Goal: Task Accomplishment & Management: Complete application form

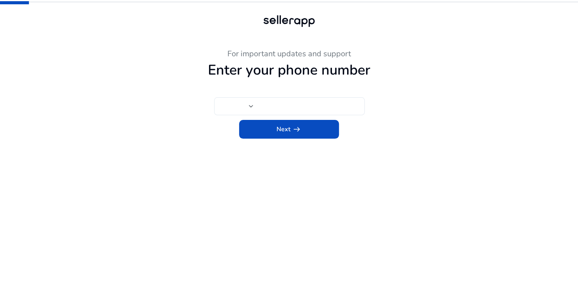
type input "****"
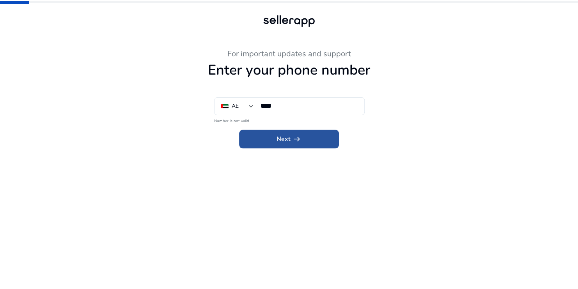
click at [269, 142] on span at bounding box center [289, 139] width 100 height 19
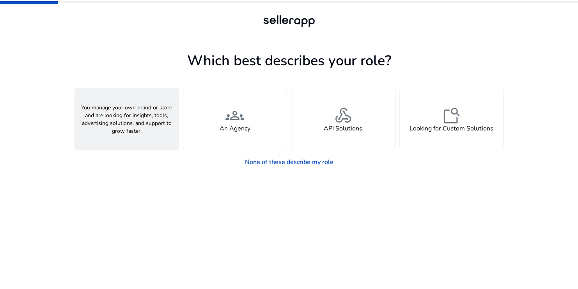
click at [126, 130] on h4 "A Seller" at bounding box center [126, 128] width 23 height 7
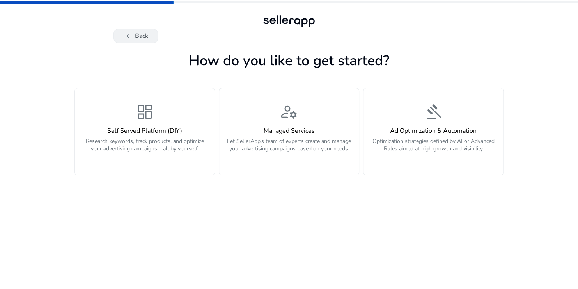
click at [130, 34] on span "chevron_left" at bounding box center [127, 35] width 9 height 9
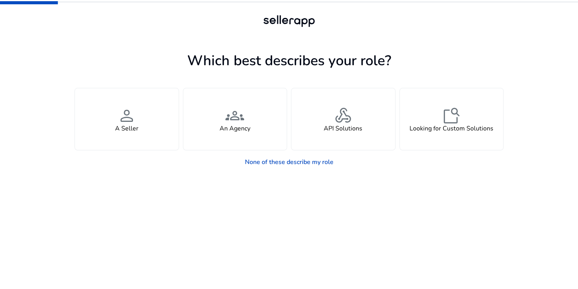
click at [216, 195] on app-seller-type "Which best describes your role? You manage your own brand or store and are look…" at bounding box center [289, 169] width 429 height 240
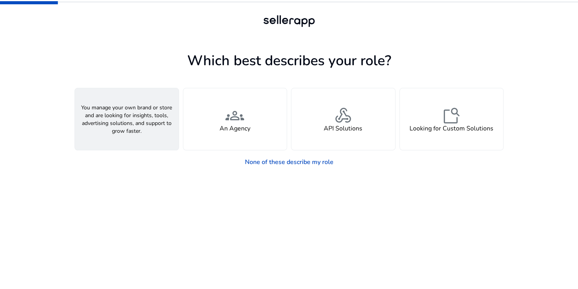
click at [147, 118] on div "person A Seller" at bounding box center [127, 119] width 104 height 62
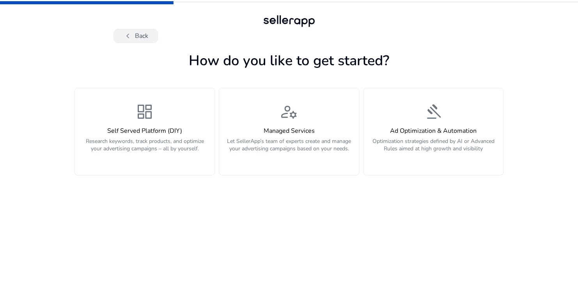
click at [137, 36] on button "chevron_left Back" at bounding box center [136, 36] width 44 height 14
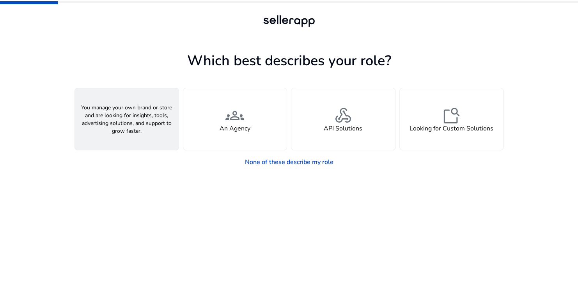
click at [124, 117] on span "person" at bounding box center [126, 115] width 19 height 19
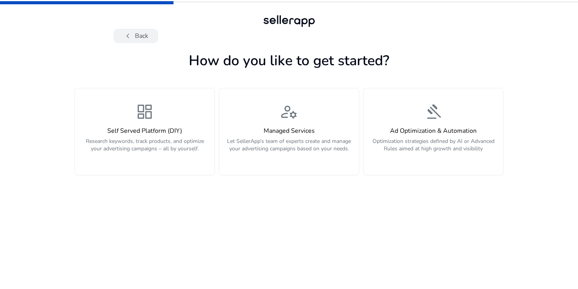
click at [144, 36] on button "chevron_left Back" at bounding box center [136, 36] width 44 height 14
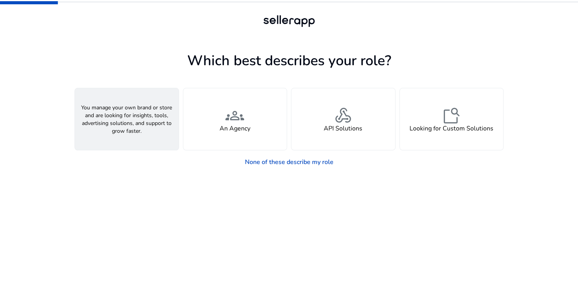
click at [144, 126] on div "person A Seller" at bounding box center [127, 119] width 104 height 62
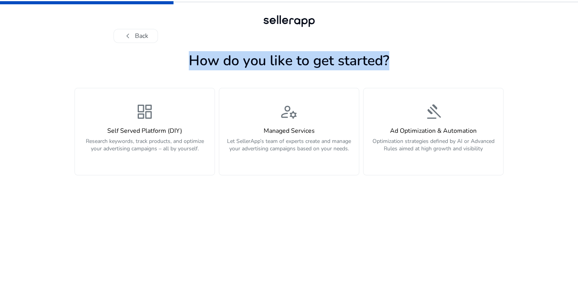
drag, startPoint x: 188, startPoint y: 59, endPoint x: 423, endPoint y: 62, distance: 234.9
click at [423, 62] on h1 "How do you like to get started?" at bounding box center [289, 60] width 429 height 17
copy h1 "How do you like to get started?"
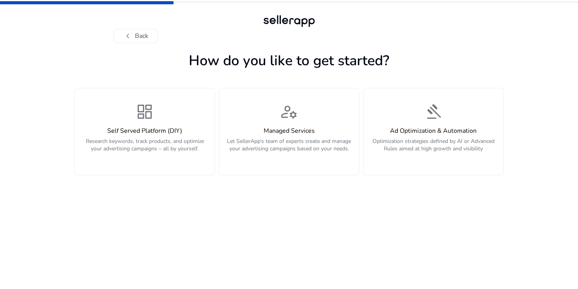
click at [291, 236] on app-personalize "How do you like to get started? dashboard Self Served Platform (DIY) Research k…" at bounding box center [289, 169] width 429 height 240
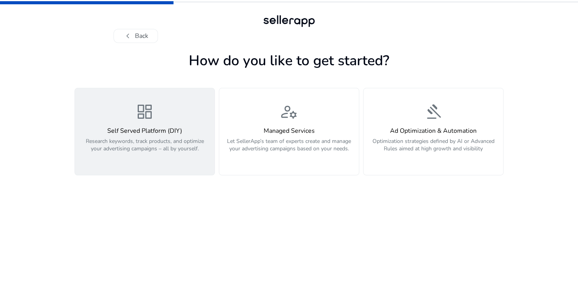
click at [152, 157] on p "Research keywords, track products, and optimize your advertising campaigns – al…" at bounding box center [145, 148] width 130 height 23
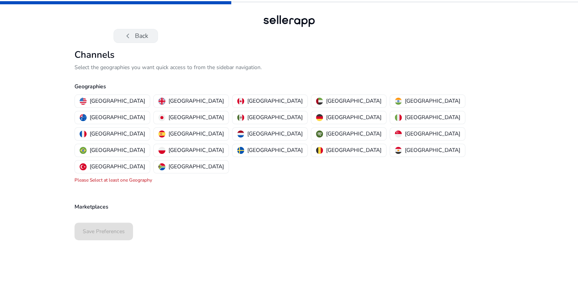
click at [128, 37] on span "chevron_left" at bounding box center [127, 35] width 9 height 9
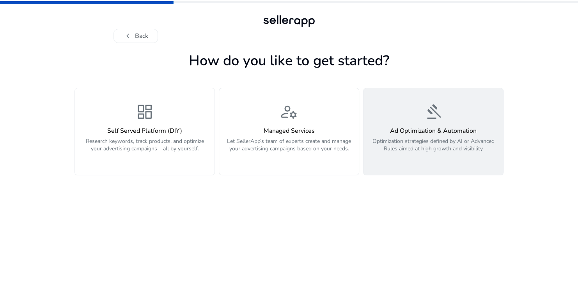
click at [440, 151] on p "Optimization strategies defined by AI or Advanced Rules aimed at high growth an…" at bounding box center [433, 148] width 130 height 23
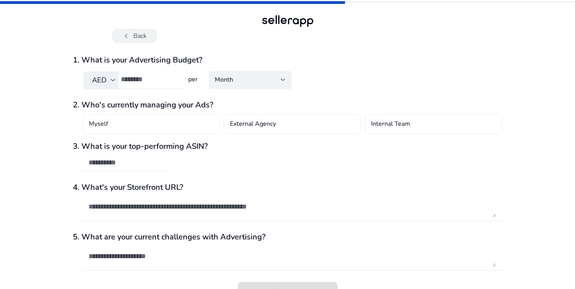
click at [129, 38] on span "chevron_left" at bounding box center [126, 35] width 9 height 9
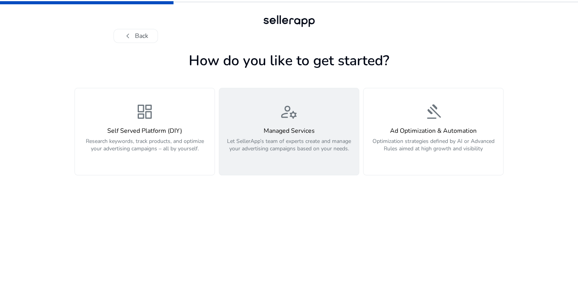
click at [261, 139] on p "Let SellerApp’s team of experts create and manage your advertising campaigns ba…" at bounding box center [289, 148] width 130 height 23
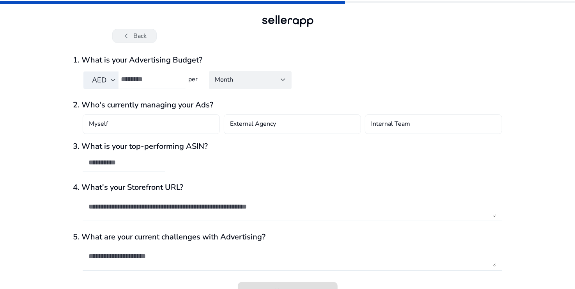
click at [133, 37] on button "chevron_left Back" at bounding box center [134, 36] width 44 height 14
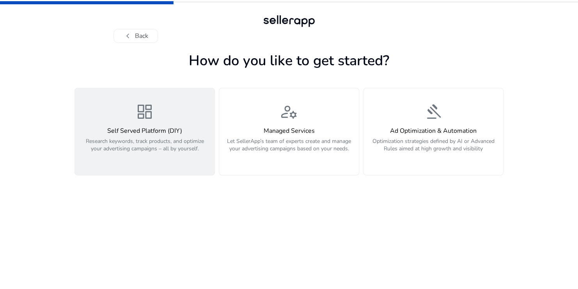
click at [199, 162] on button "dashboard Self Served Platform (DIY) Research keywords, track products, and opt…" at bounding box center [145, 131] width 140 height 87
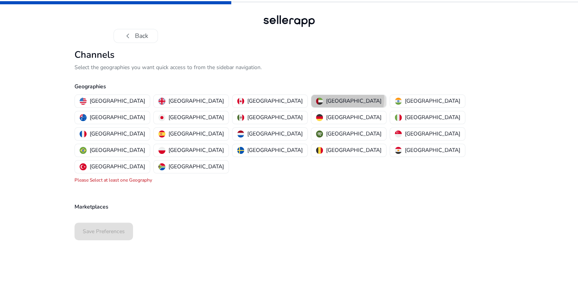
click at [326, 98] on p "[GEOGRAPHIC_DATA]" at bounding box center [353, 101] width 55 height 8
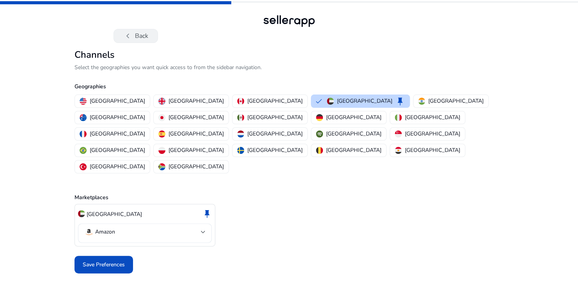
click at [137, 34] on button "chevron_left Back" at bounding box center [136, 36] width 44 height 14
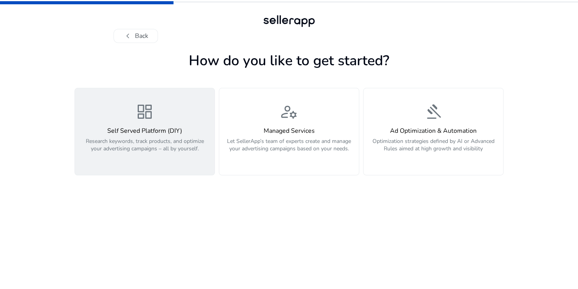
click at [164, 118] on div "dashboard Self Served Platform (DIY) Research keywords, track products, and opt…" at bounding box center [145, 131] width 130 height 59
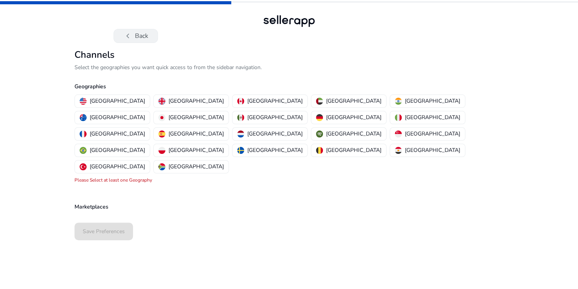
click at [133, 41] on button "chevron_left Back" at bounding box center [136, 36] width 44 height 14
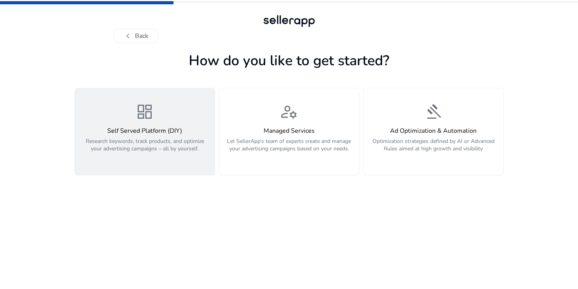
click at [159, 158] on p "Research keywords, track products, and optimize your advertising campaigns – al…" at bounding box center [145, 148] width 130 height 23
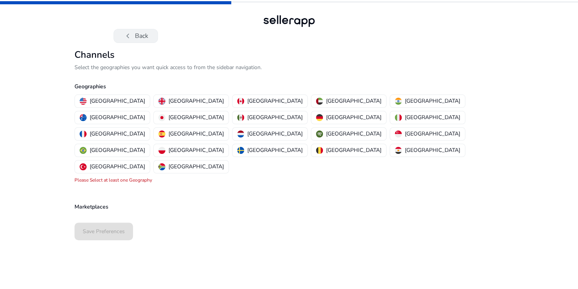
click at [139, 32] on button "chevron_left Back" at bounding box center [136, 36] width 44 height 14
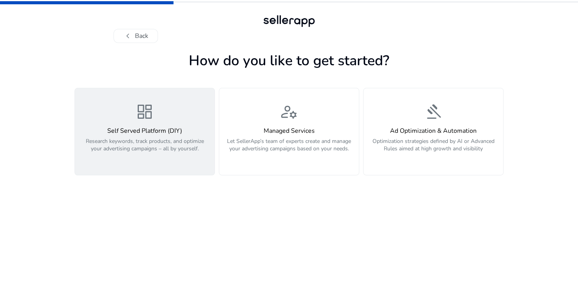
click at [111, 161] on button "dashboard Self Served Platform (DIY) Research keywords, track products, and opt…" at bounding box center [145, 131] width 140 height 87
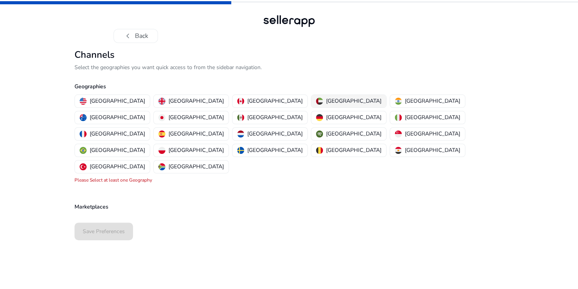
click at [326, 101] on p "[GEOGRAPHIC_DATA]" at bounding box center [353, 101] width 55 height 8
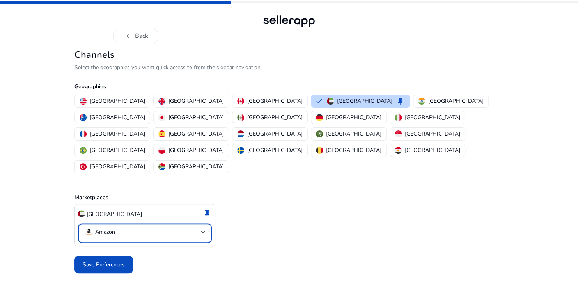
click at [164, 227] on mat-select-trigger "Amazon" at bounding box center [142, 231] width 117 height 9
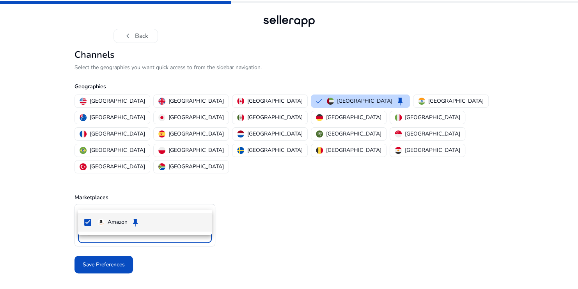
click at [164, 201] on div at bounding box center [289, 144] width 578 height 289
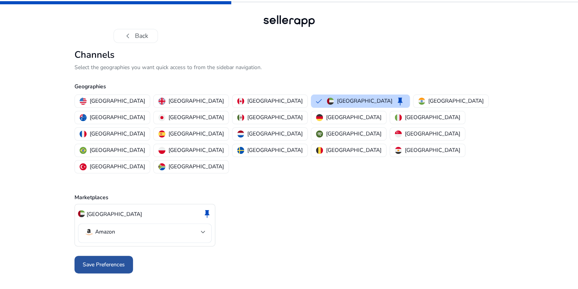
click at [102, 260] on span "Save Preferences" at bounding box center [104, 264] width 42 height 8
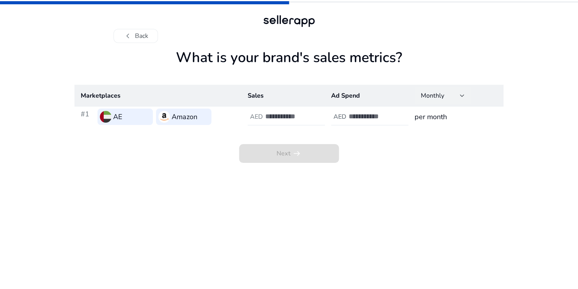
click at [465, 96] on div "Monthly" at bounding box center [443, 95] width 56 height 17
click at [465, 96] on div at bounding box center [289, 144] width 578 height 289
click at [430, 112] on h3 "per month" at bounding box center [456, 116] width 83 height 11
click at [276, 119] on input "number" at bounding box center [291, 116] width 53 height 9
click at [136, 37] on button "chevron_left Back" at bounding box center [136, 36] width 44 height 14
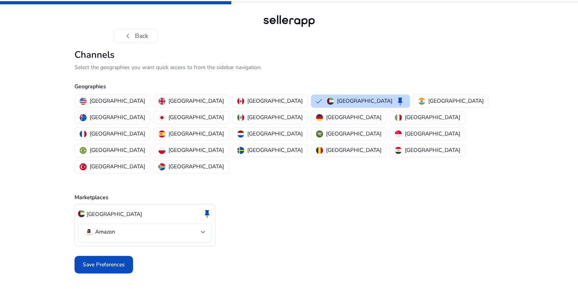
click at [136, 37] on button "chevron_left Back" at bounding box center [136, 36] width 44 height 14
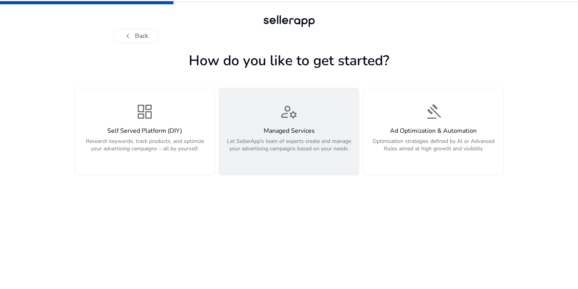
click at [333, 142] on p "Let SellerApp’s team of experts create and manage your advertising campaigns ba…" at bounding box center [289, 148] width 130 height 23
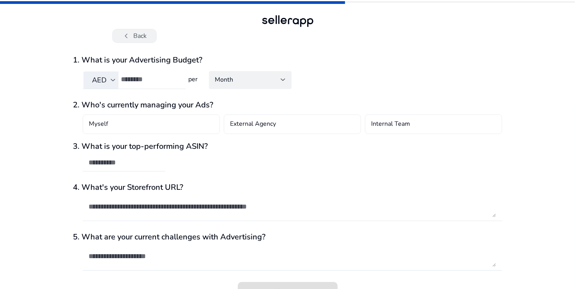
click at [133, 34] on button "chevron_left Back" at bounding box center [134, 36] width 44 height 14
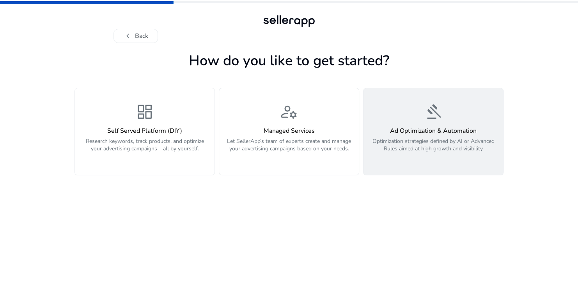
click at [451, 128] on h4 "Ad Optimization & Automation" at bounding box center [433, 130] width 130 height 7
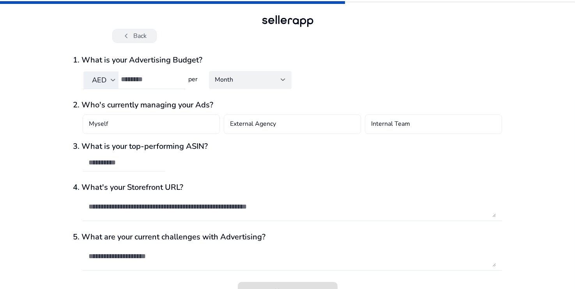
click at [130, 35] on span "chevron_left" at bounding box center [126, 35] width 9 height 9
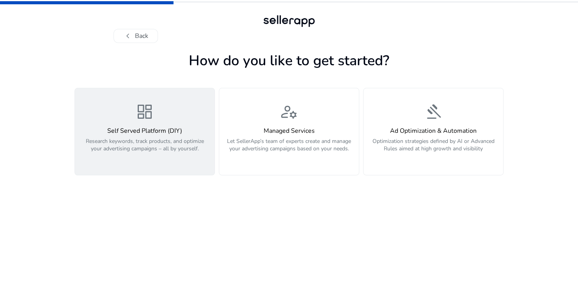
click at [138, 151] on p "Research keywords, track products, and optimize your advertising campaigns – al…" at bounding box center [145, 148] width 130 height 23
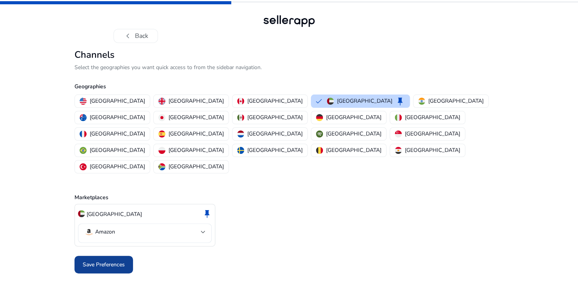
click at [122, 260] on span "Save Preferences" at bounding box center [104, 264] width 42 height 8
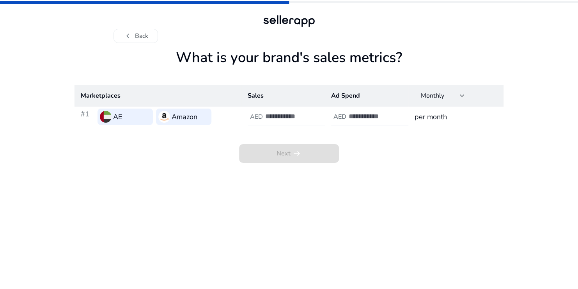
click at [283, 114] on input "number" at bounding box center [291, 116] width 53 height 9
type input "****"
click at [372, 114] on input "number" at bounding box center [375, 116] width 53 height 9
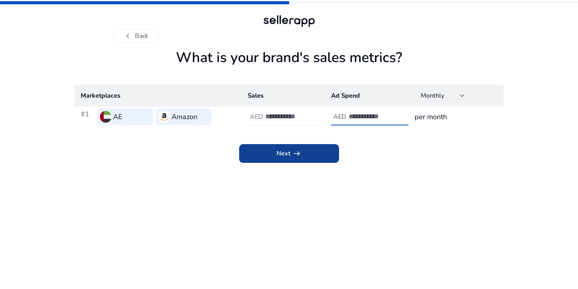
type input "***"
click at [311, 157] on span at bounding box center [289, 153] width 100 height 19
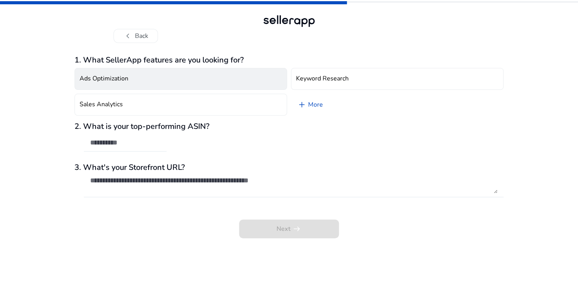
click at [204, 72] on button "Ads Optimization" at bounding box center [181, 79] width 213 height 22
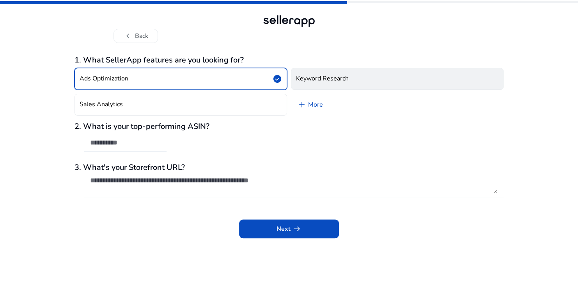
click at [352, 81] on button "Keyword Research" at bounding box center [397, 79] width 213 height 22
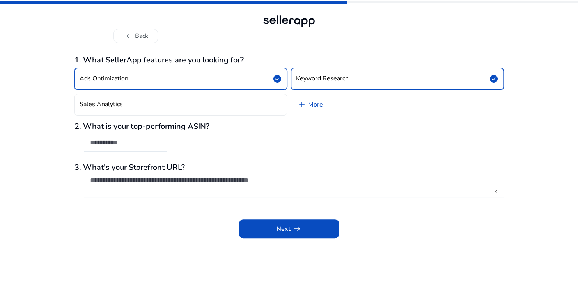
click at [265, 85] on button "Ads Optimization check_circle" at bounding box center [181, 79] width 213 height 22
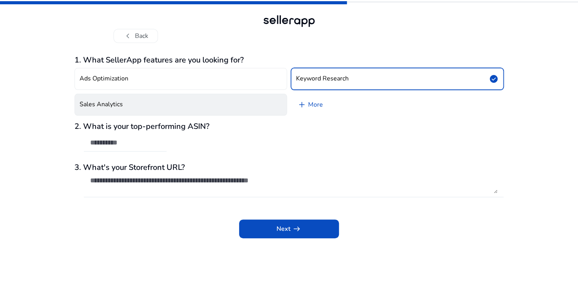
click at [238, 99] on button "Sales Analytics" at bounding box center [181, 105] width 213 height 22
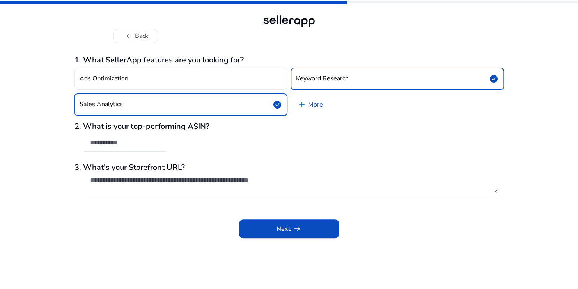
click at [277, 101] on span "check_circle" at bounding box center [277, 104] width 9 height 9
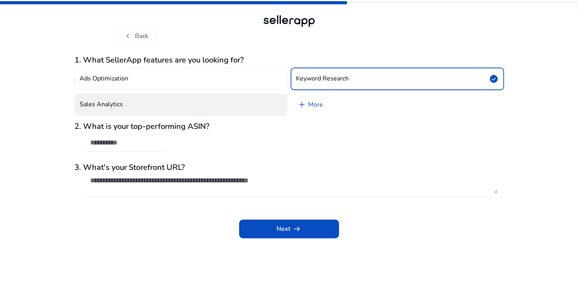
click at [399, 76] on button "Keyword Research check_circle" at bounding box center [397, 79] width 213 height 22
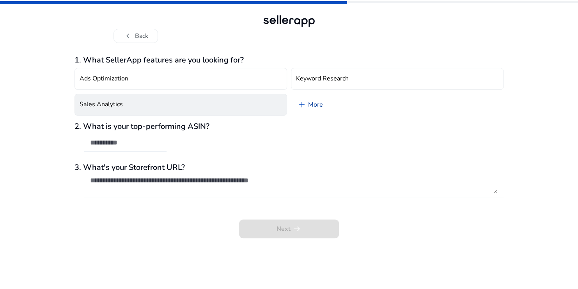
click at [317, 104] on link "add More" at bounding box center [310, 105] width 38 height 22
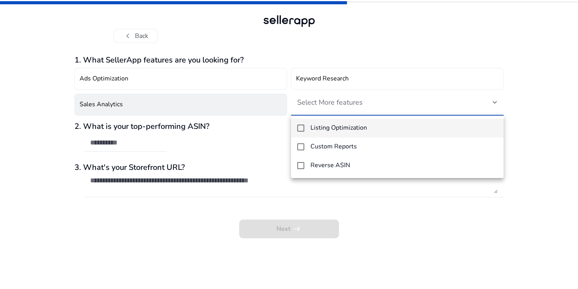
click at [445, 42] on div at bounding box center [289, 144] width 578 height 289
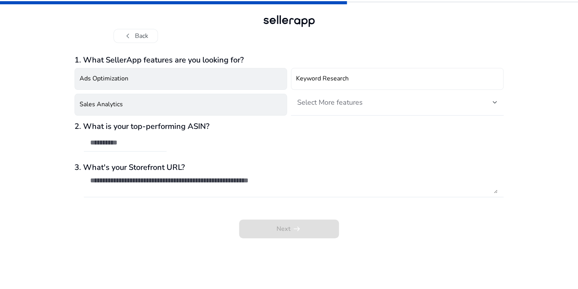
click at [146, 78] on button "Ads Optimization" at bounding box center [181, 79] width 213 height 22
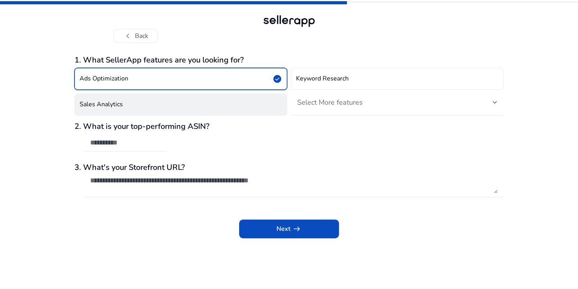
click at [146, 78] on button "Ads Optimization check_circle" at bounding box center [181, 79] width 213 height 22
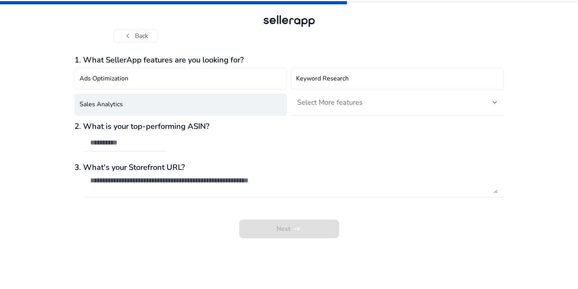
click at [319, 186] on textarea at bounding box center [293, 184] width 407 height 17
click at [202, 226] on div "Next arrow_right_alt" at bounding box center [289, 223] width 429 height 30
click at [332, 100] on span "Select More features" at bounding box center [330, 102] width 66 height 9
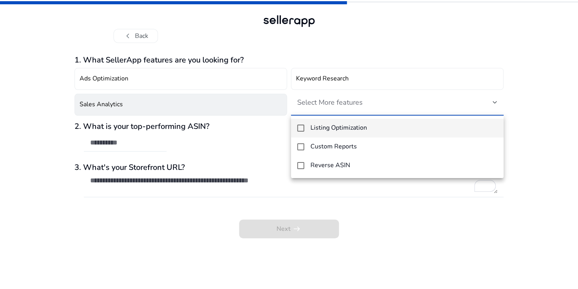
click at [531, 108] on div at bounding box center [289, 144] width 578 height 289
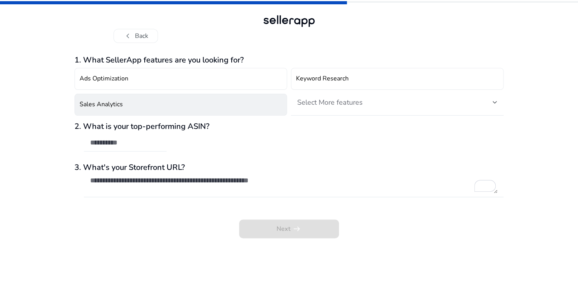
click at [109, 134] on div at bounding box center [125, 142] width 70 height 17
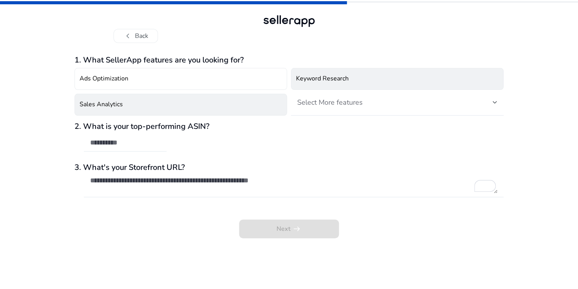
click at [358, 75] on button "Keyword Research" at bounding box center [397, 79] width 213 height 22
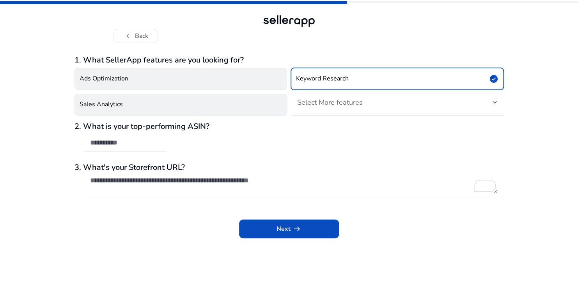
click at [176, 77] on button "Ads Optimization" at bounding box center [181, 79] width 213 height 22
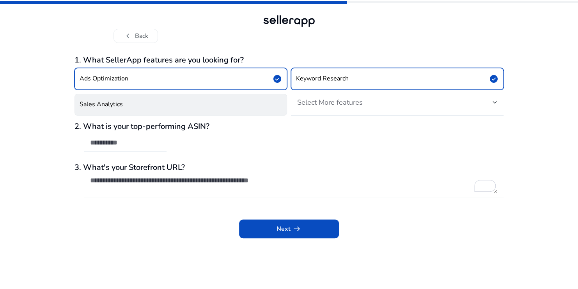
click at [183, 100] on button "Sales Analytics" at bounding box center [181, 105] width 213 height 22
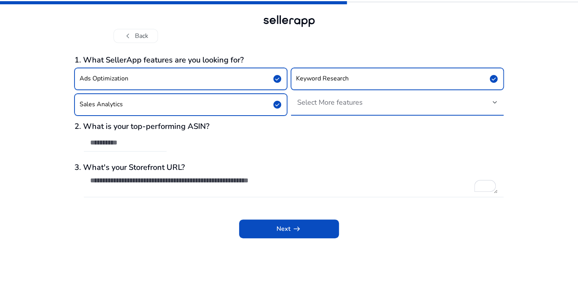
click at [333, 102] on span "Select More features" at bounding box center [330, 102] width 66 height 9
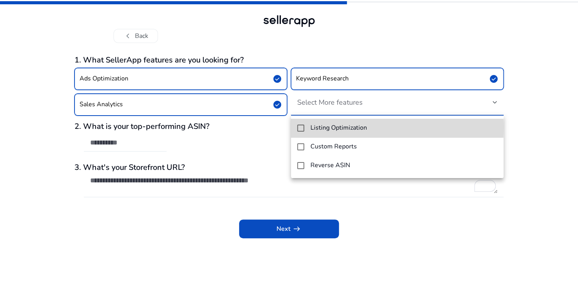
click at [302, 128] on mat-pseudo-checkbox at bounding box center [300, 127] width 7 height 7
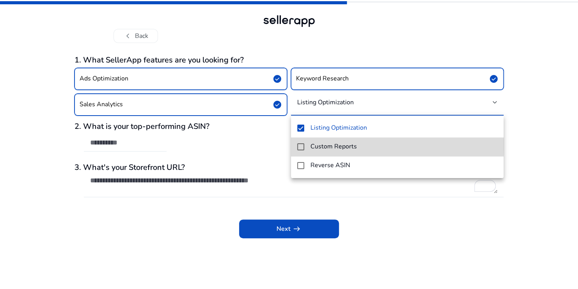
click at [300, 145] on mat-pseudo-checkbox at bounding box center [300, 146] width 7 height 7
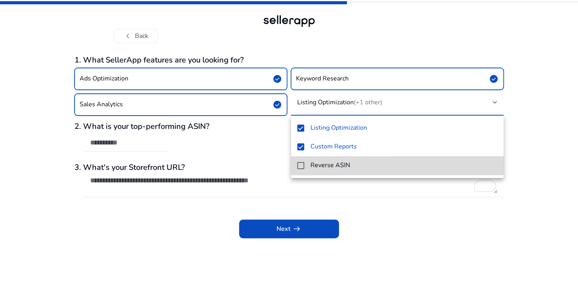
click at [300, 161] on mat-option "Reverse ASIN" at bounding box center [397, 165] width 213 height 19
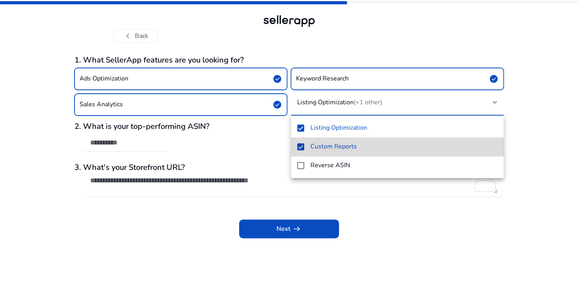
click at [302, 145] on mat-pseudo-checkbox at bounding box center [300, 146] width 7 height 7
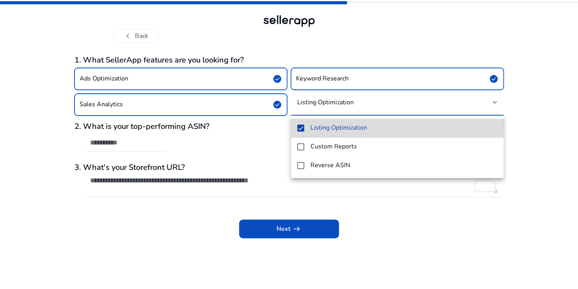
click at [302, 123] on mat-option "Listing Optimization" at bounding box center [397, 128] width 213 height 19
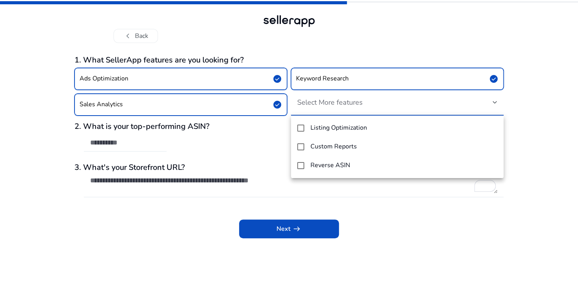
click at [469, 80] on div at bounding box center [289, 144] width 578 height 289
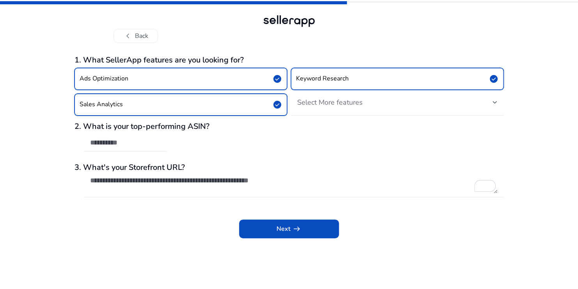
click at [399, 75] on button "Keyword Research check_circle" at bounding box center [397, 79] width 213 height 22
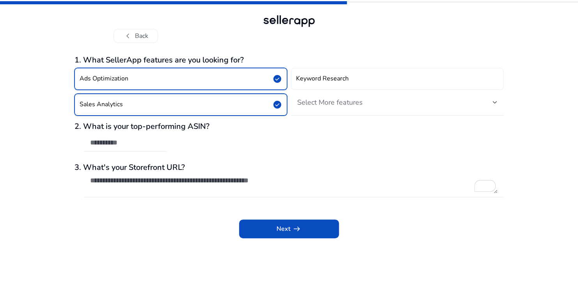
click at [259, 78] on button "Ads Optimization check_circle" at bounding box center [181, 79] width 213 height 22
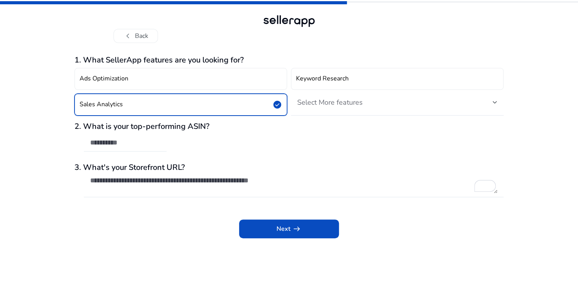
click at [258, 101] on button "Sales Analytics check_circle" at bounding box center [181, 105] width 213 height 22
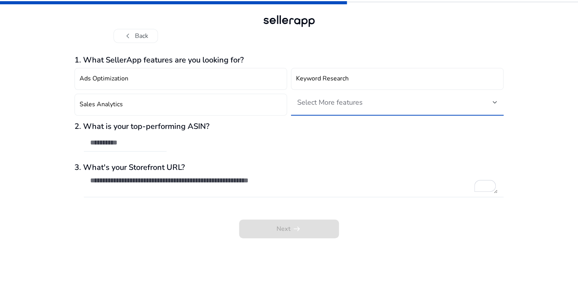
click at [375, 99] on div "Select More features" at bounding box center [394, 102] width 195 height 9
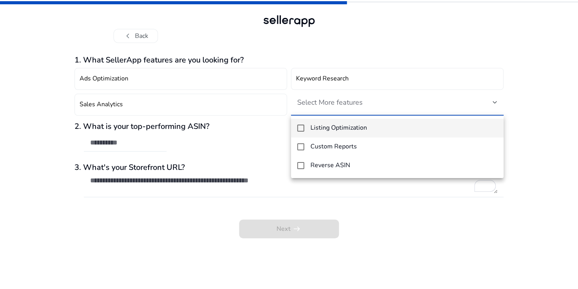
click at [339, 75] on div at bounding box center [289, 144] width 578 height 289
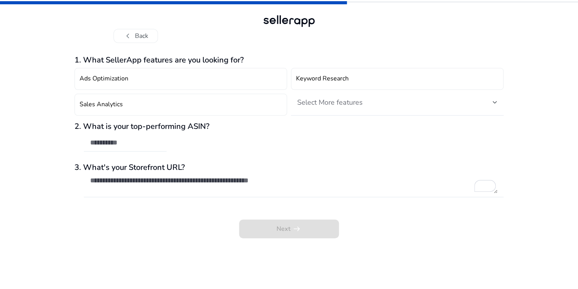
click at [339, 75] on h4 "Keyword Research" at bounding box center [322, 78] width 53 height 7
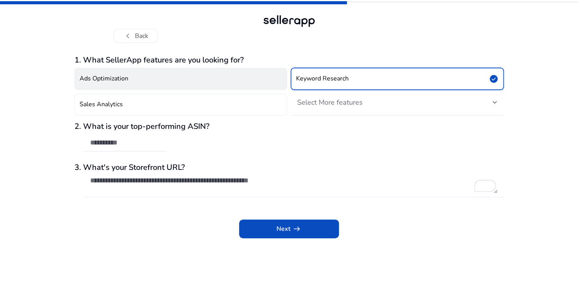
click at [233, 81] on button "Ads Optimization" at bounding box center [181, 79] width 213 height 22
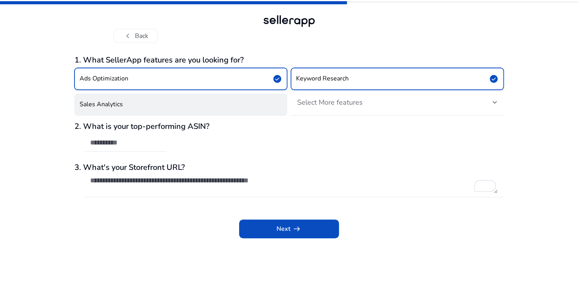
click at [235, 97] on button "Sales Analytics" at bounding box center [181, 105] width 213 height 22
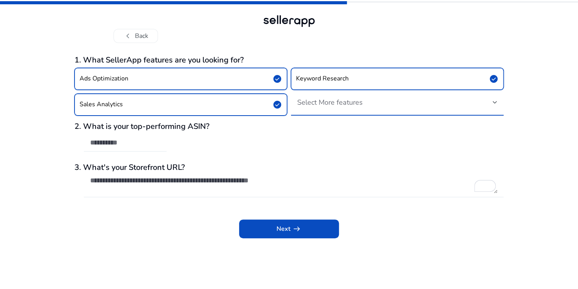
click at [322, 98] on span "Select More features" at bounding box center [330, 102] width 66 height 9
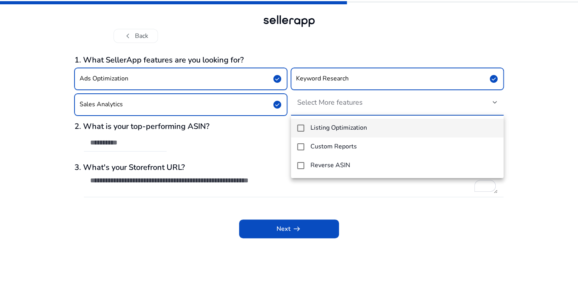
click at [266, 72] on div at bounding box center [289, 144] width 578 height 289
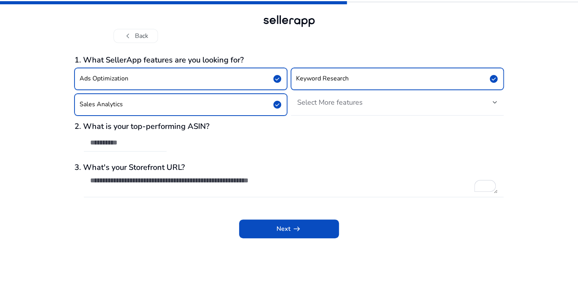
click at [270, 100] on button "Sales Analytics check_circle" at bounding box center [181, 105] width 213 height 22
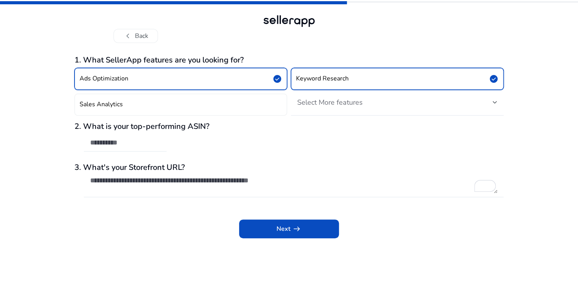
click at [268, 76] on button "Ads Optimization check_circle" at bounding box center [181, 79] width 213 height 22
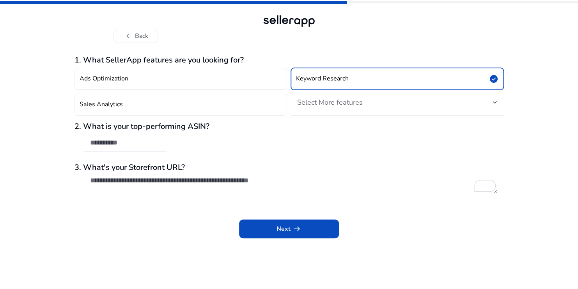
click at [355, 81] on button "Keyword Research check_circle" at bounding box center [397, 79] width 213 height 22
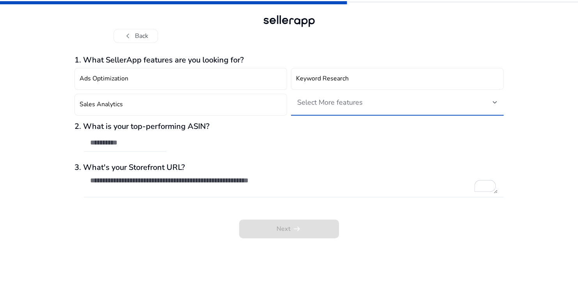
click at [400, 103] on div "Select More features" at bounding box center [394, 102] width 195 height 9
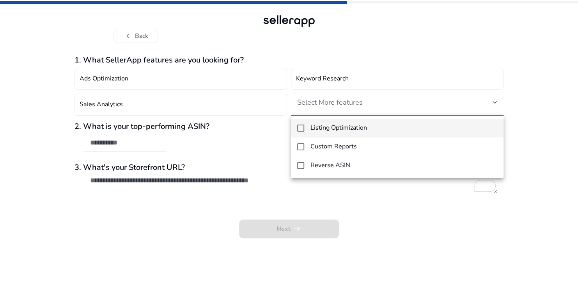
click at [163, 83] on div at bounding box center [289, 144] width 578 height 289
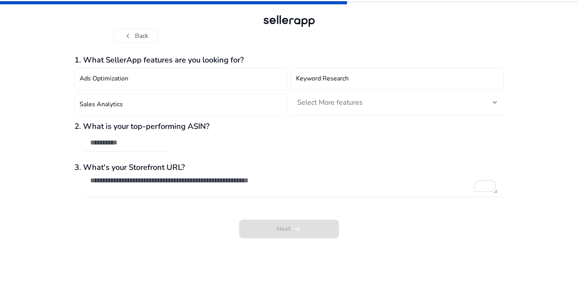
click at [163, 83] on button "Ads Optimization" at bounding box center [181, 79] width 213 height 22
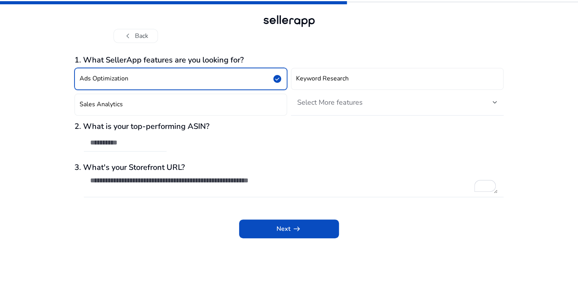
click at [163, 83] on button "Ads Optimization check_circle" at bounding box center [181, 79] width 213 height 22
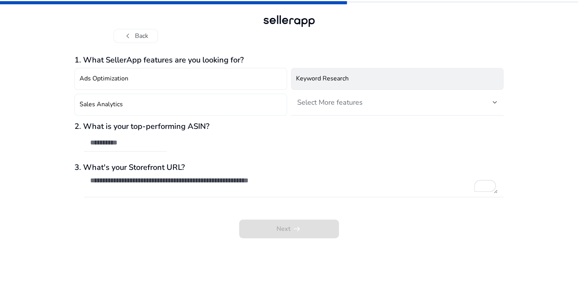
click at [316, 84] on button "Keyword Research" at bounding box center [397, 79] width 213 height 22
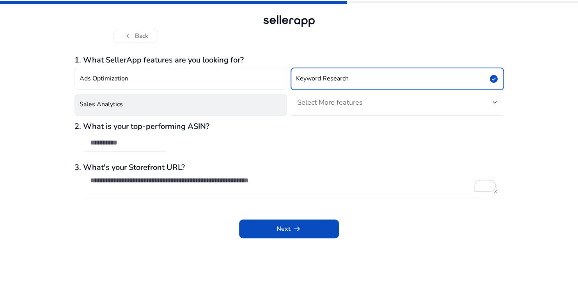
click at [235, 109] on button "Sales Analytics" at bounding box center [181, 105] width 213 height 22
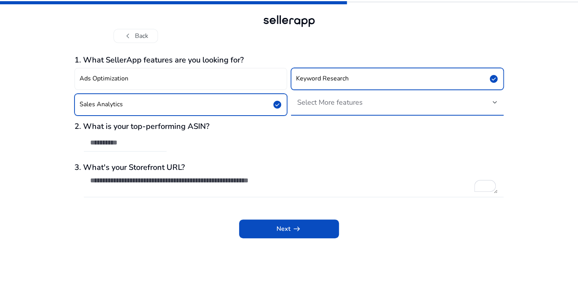
click at [320, 106] on span "Select More features" at bounding box center [330, 102] width 66 height 9
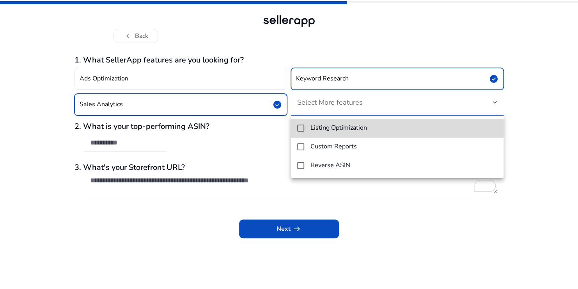
click at [301, 128] on mat-pseudo-checkbox at bounding box center [300, 127] width 7 height 7
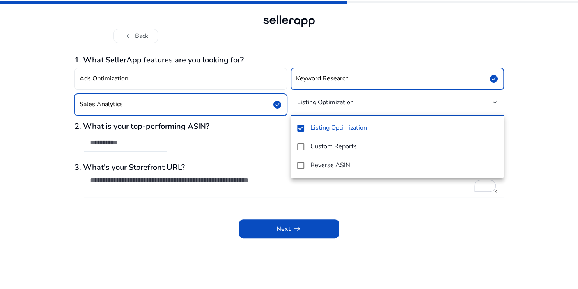
click at [277, 131] on div at bounding box center [289, 144] width 578 height 289
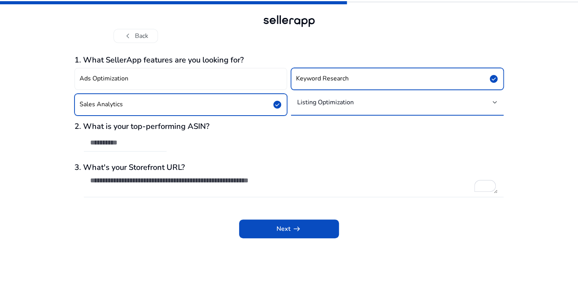
click at [339, 100] on h4 "Listing Optimization" at bounding box center [325, 102] width 57 height 8
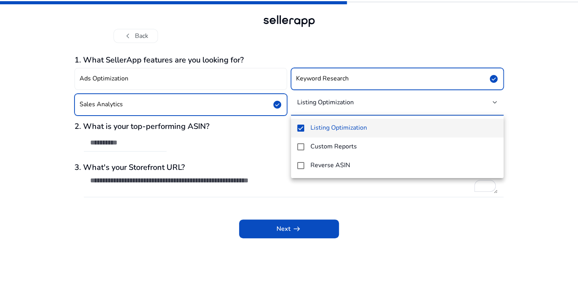
click at [275, 134] on div at bounding box center [289, 144] width 578 height 289
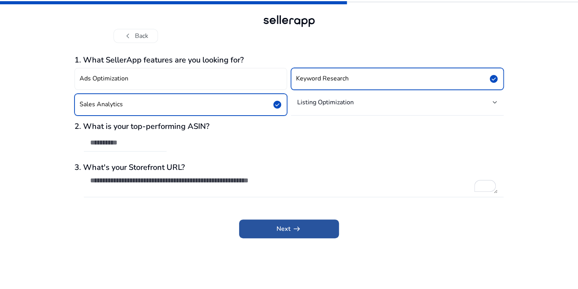
click at [315, 227] on span at bounding box center [289, 228] width 100 height 19
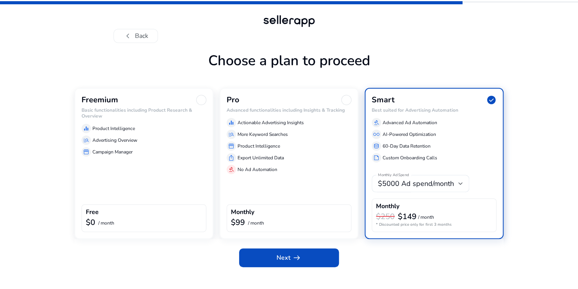
click at [202, 100] on div at bounding box center [201, 100] width 10 height 10
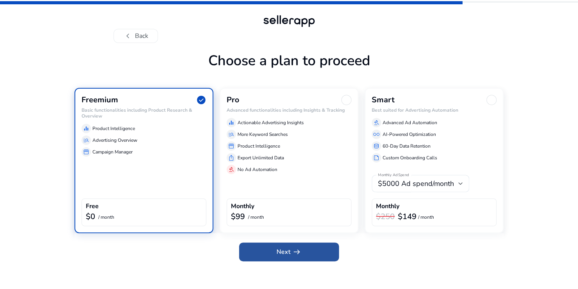
click at [313, 246] on span at bounding box center [289, 251] width 100 height 19
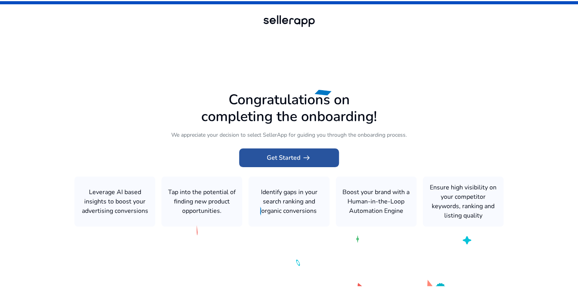
click at [309, 160] on span "arrow_right_alt" at bounding box center [306, 157] width 9 height 9
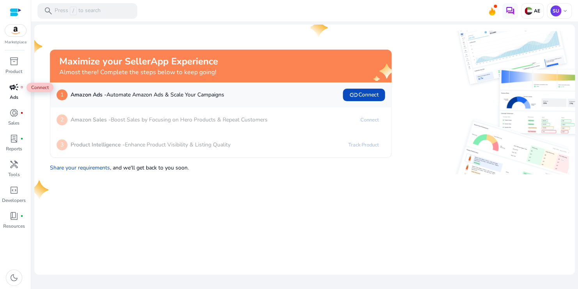
click at [14, 92] on span "campaign" at bounding box center [13, 86] width 9 height 9
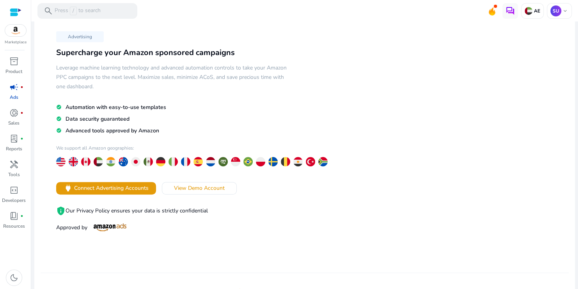
scroll to position [23, 0]
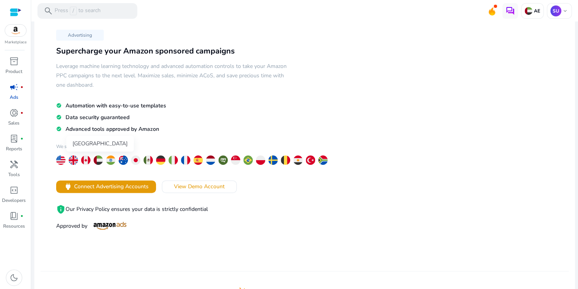
click at [99, 158] on img at bounding box center [98, 159] width 9 height 9
click at [18, 108] on span "donut_small" at bounding box center [13, 112] width 9 height 9
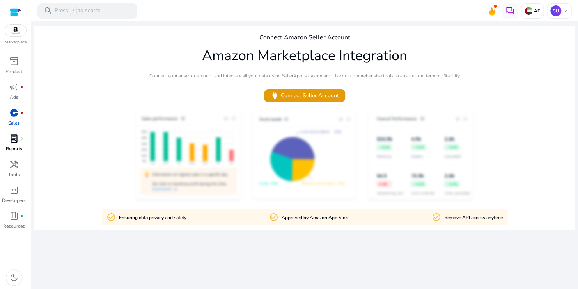
click at [16, 145] on p "Reports" at bounding box center [14, 148] width 16 height 7
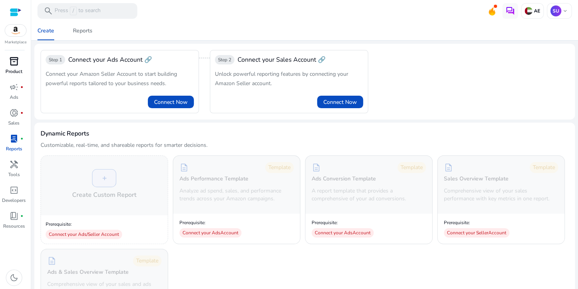
click at [17, 60] on span "inventory_2" at bounding box center [13, 61] width 9 height 9
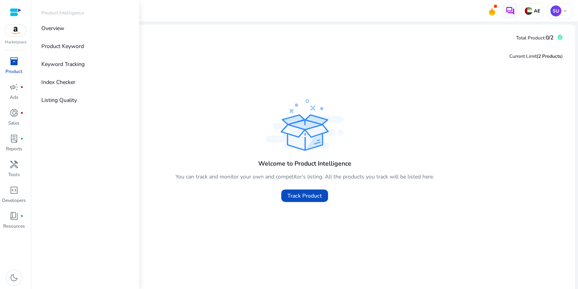
click at [16, 62] on span "inventory_2" at bounding box center [13, 61] width 9 height 9
click at [61, 47] on p "Product Keyword" at bounding box center [62, 46] width 43 height 8
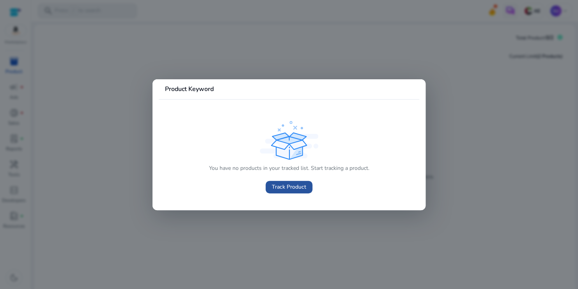
click at [293, 186] on span "Track Product" at bounding box center [289, 187] width 34 height 8
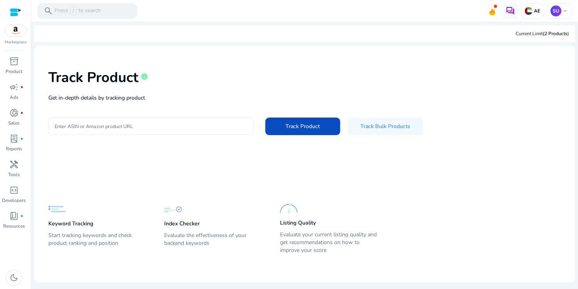
click at [16, 9] on div at bounding box center [16, 12] width 12 height 9
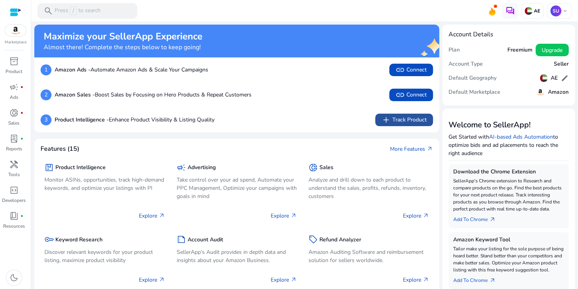
click at [407, 117] on span "add Track Product" at bounding box center [404, 119] width 45 height 9
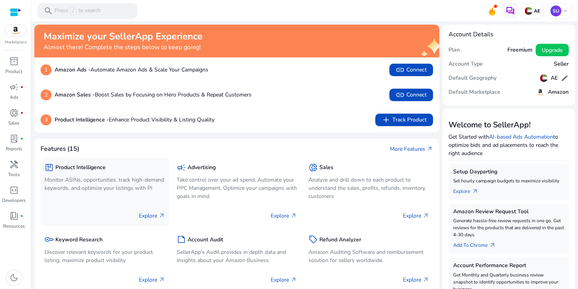
click at [149, 217] on p "Explore arrow_outward" at bounding box center [152, 215] width 26 height 8
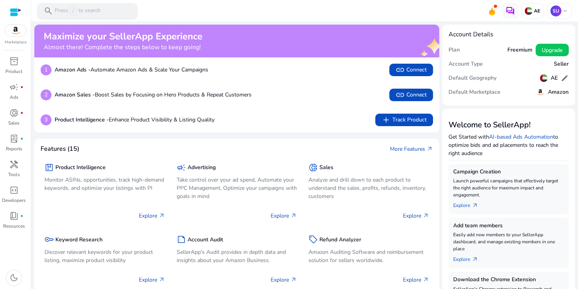
click at [82, 10] on p "Press / to search" at bounding box center [78, 11] width 46 height 9
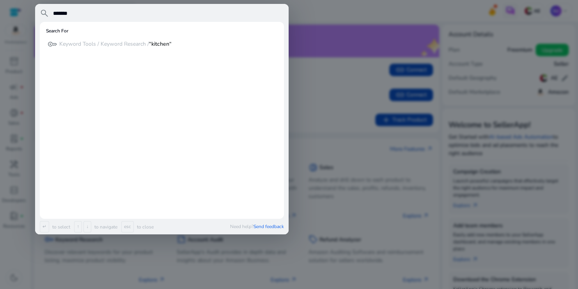
type input "*******"
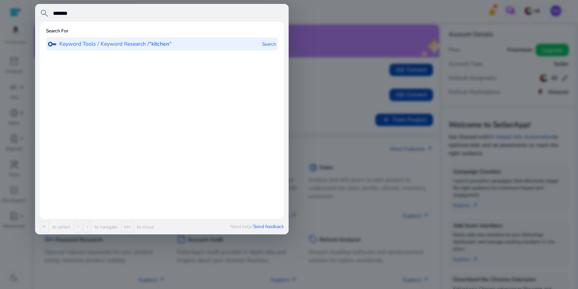
click at [165, 47] on b "“kitchen“" at bounding box center [160, 43] width 23 height 7
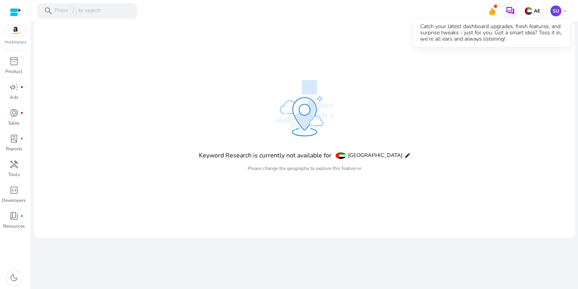
click at [491, 12] on icon at bounding box center [492, 11] width 6 height 8
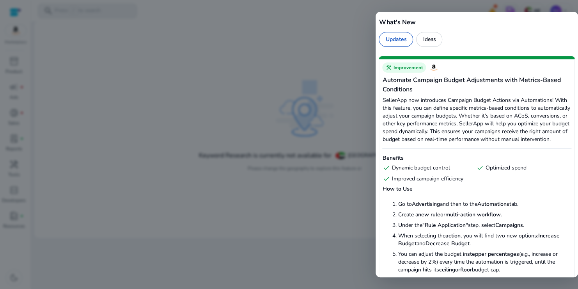
click at [433, 45] on div "Ideas" at bounding box center [429, 39] width 26 height 15
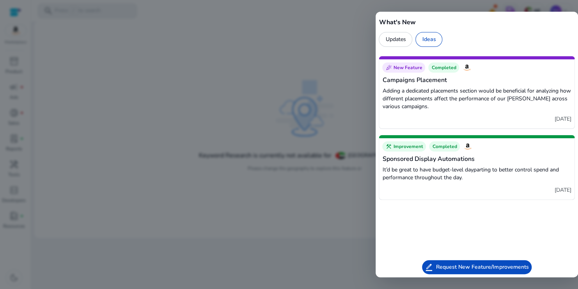
click at [268, 94] on div at bounding box center [289, 144] width 578 height 289
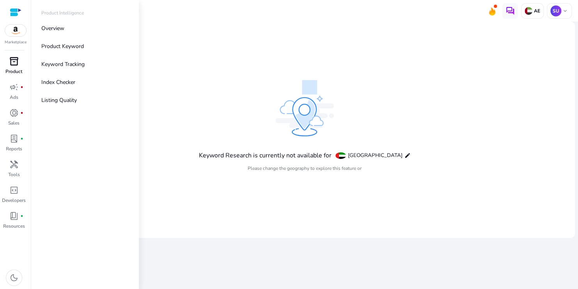
click at [11, 70] on p "Product" at bounding box center [13, 71] width 17 height 7
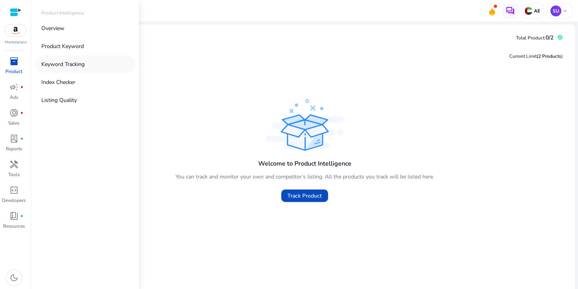
click at [51, 62] on p "Keyword Tracking" at bounding box center [62, 64] width 43 height 8
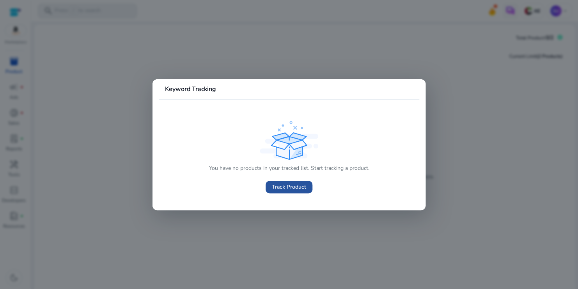
click at [294, 183] on span "Track Product" at bounding box center [289, 187] width 34 height 8
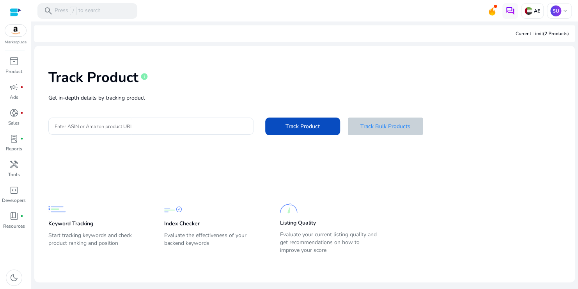
click at [398, 125] on span "Track Bulk Products" at bounding box center [386, 126] width 50 height 8
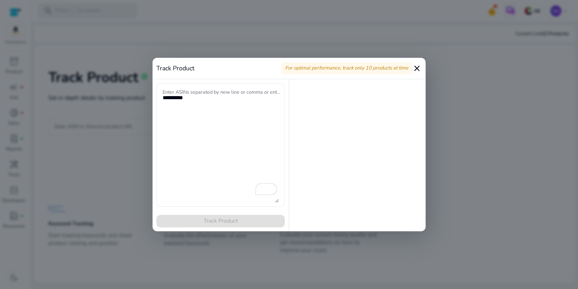
click at [421, 67] on mat-icon "close" at bounding box center [416, 68] width 9 height 9
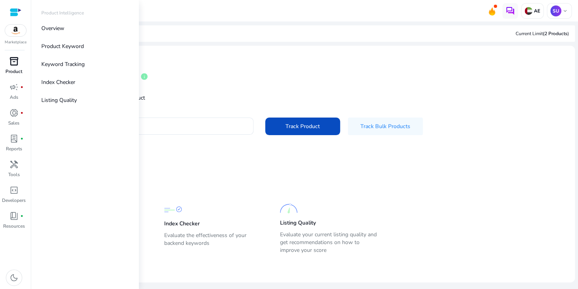
click at [12, 61] on span "inventory_2" at bounding box center [13, 61] width 9 height 9
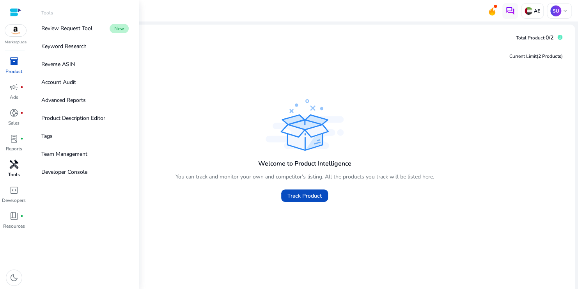
click at [15, 167] on span "handyman" at bounding box center [13, 164] width 9 height 9
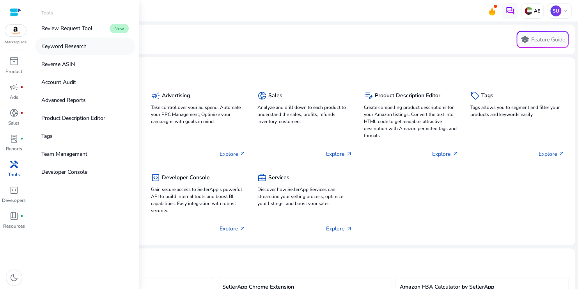
click at [60, 44] on p "Keyword Research" at bounding box center [63, 46] width 45 height 8
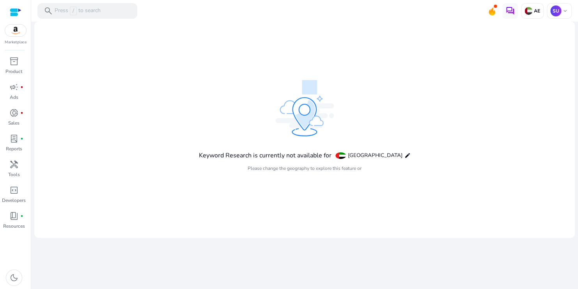
click at [16, 37] on div "Marketplace" at bounding box center [15, 22] width 31 height 45
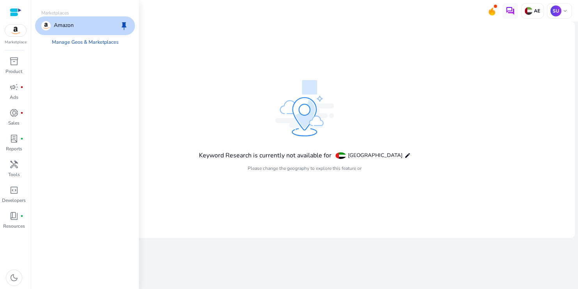
click at [13, 30] on img at bounding box center [15, 31] width 21 height 12
click at [75, 23] on div "Amazon keep" at bounding box center [85, 25] width 100 height 19
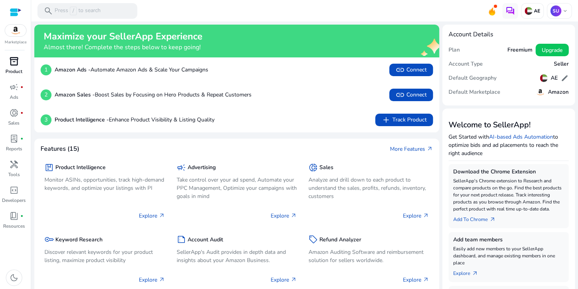
click at [16, 64] on span "inventory_2" at bounding box center [13, 61] width 9 height 9
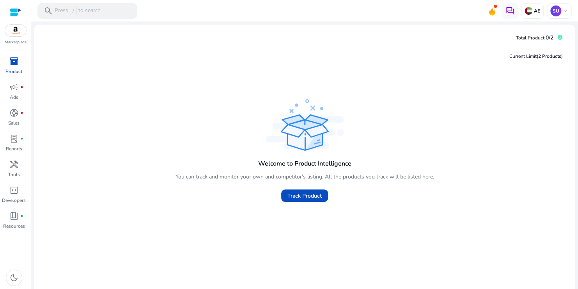
click at [14, 16] on div at bounding box center [16, 12] width 12 height 9
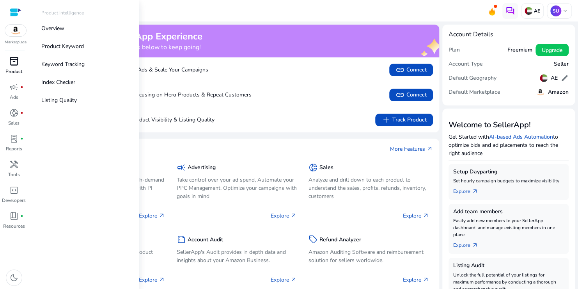
click at [19, 73] on p "Product" at bounding box center [13, 71] width 17 height 7
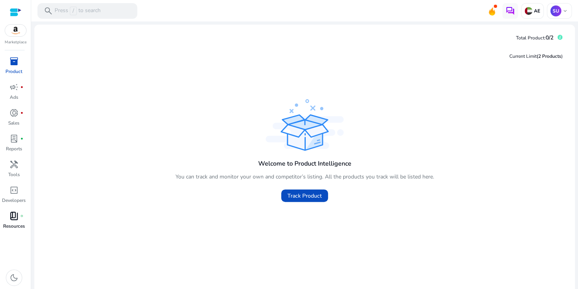
click at [14, 222] on p "Resources" at bounding box center [14, 225] width 22 height 7
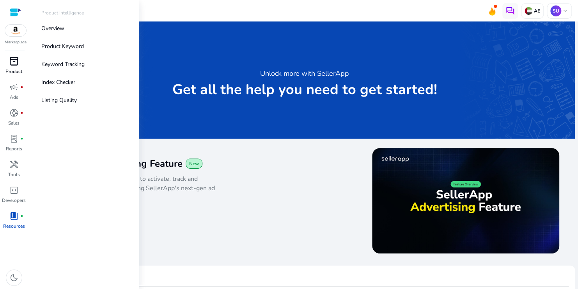
click at [20, 61] on div "inventory_2" at bounding box center [14, 61] width 22 height 12
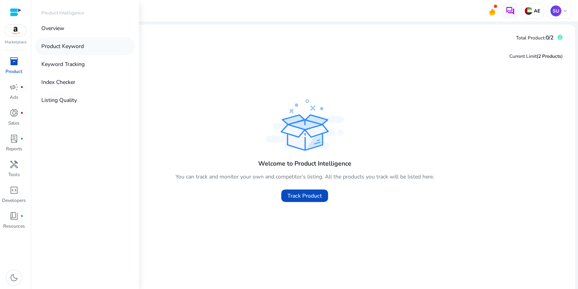
click at [86, 50] on link "Product Keyword" at bounding box center [85, 46] width 100 height 18
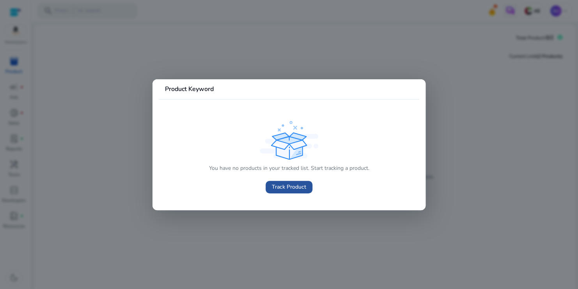
click at [273, 187] on span "Track Product" at bounding box center [289, 187] width 34 height 8
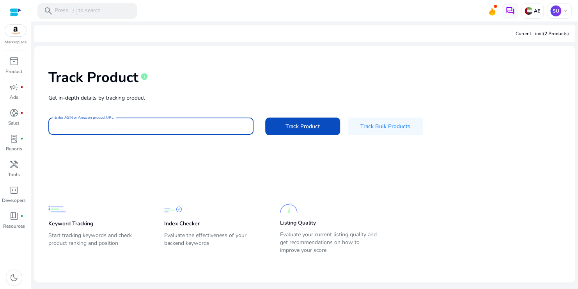
click at [177, 125] on input "Enter ASIN or Amazon product URL" at bounding box center [151, 126] width 193 height 9
type input "**********"
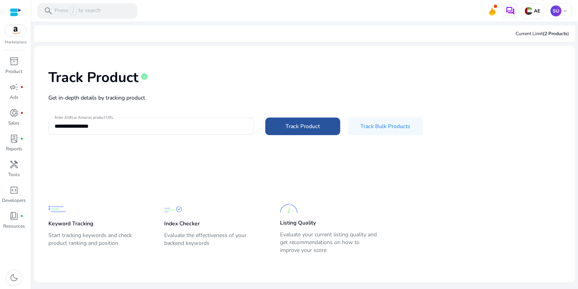
click at [318, 122] on span "Track Product" at bounding box center [303, 126] width 34 height 8
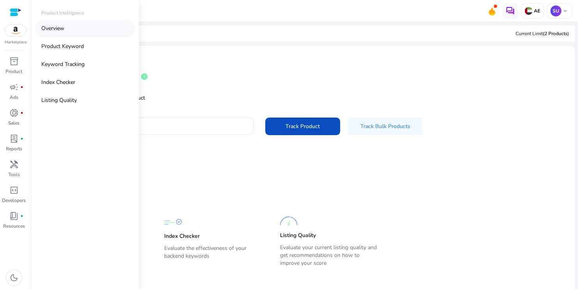
click at [54, 23] on link "Overview" at bounding box center [85, 29] width 100 height 18
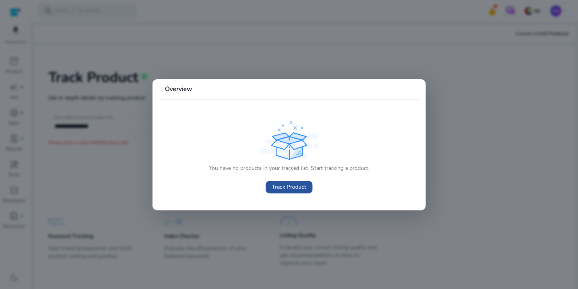
click at [284, 189] on span "Track Product" at bounding box center [289, 187] width 34 height 8
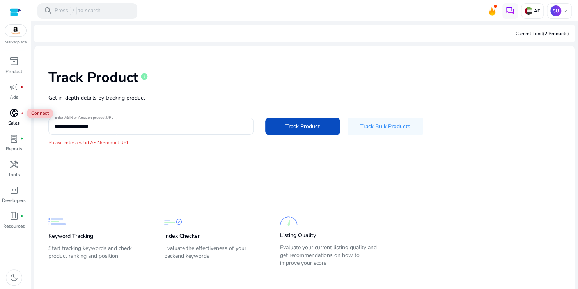
click at [14, 110] on span "donut_small" at bounding box center [13, 112] width 9 height 9
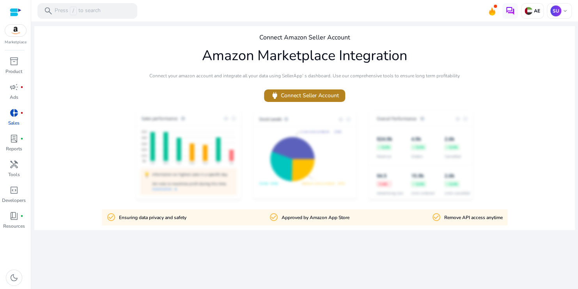
click at [301, 94] on span "power Connect Seller Account" at bounding box center [304, 95] width 69 height 9
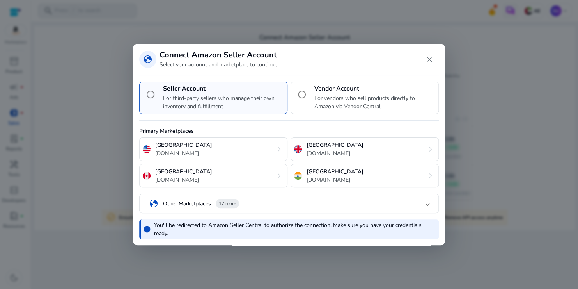
click at [413, 199] on mat-panel-title "globe Other Marketplaces 17 more" at bounding box center [287, 203] width 277 height 13
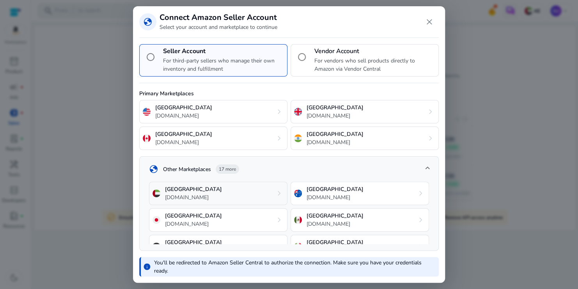
click at [213, 193] on p "amazon.ae" at bounding box center [193, 197] width 57 height 8
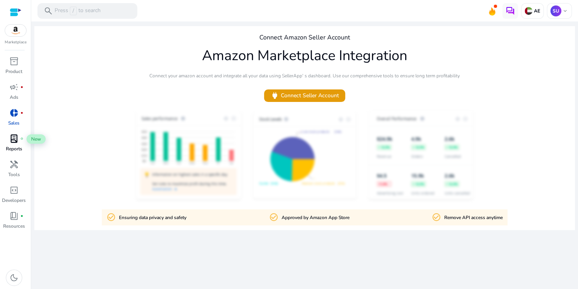
click at [16, 140] on span "lab_profile" at bounding box center [13, 138] width 9 height 9
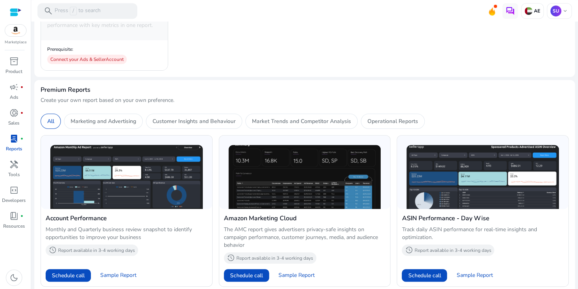
scroll to position [268, 0]
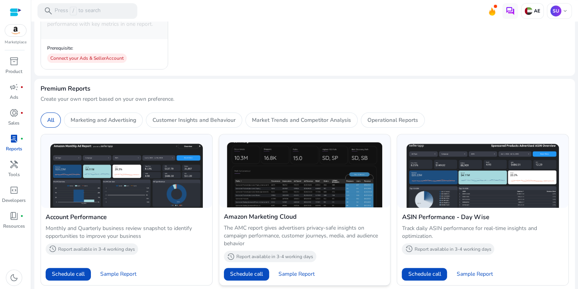
click at [281, 185] on img at bounding box center [305, 174] width 156 height 65
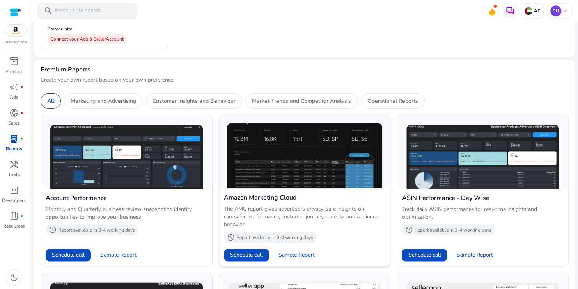
scroll to position [286, 0]
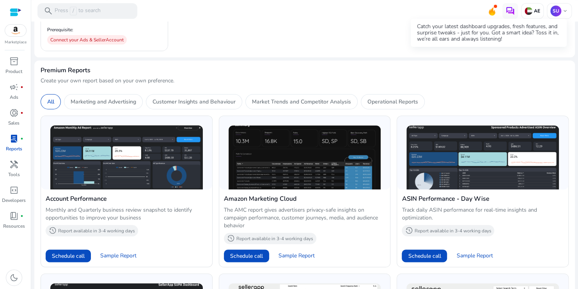
click at [491, 12] on icon at bounding box center [492, 11] width 6 height 9
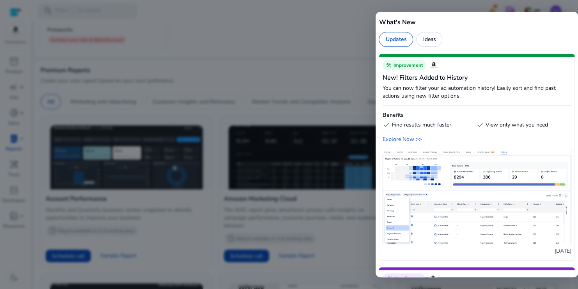
scroll to position [1698, 0]
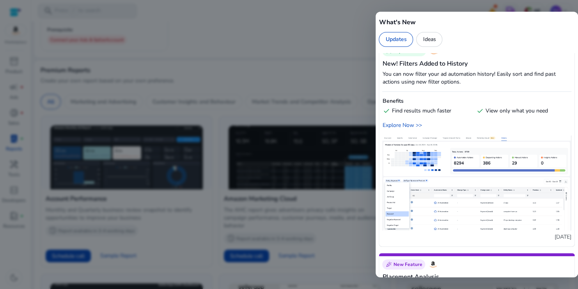
click at [431, 39] on div "Ideas" at bounding box center [429, 39] width 26 height 15
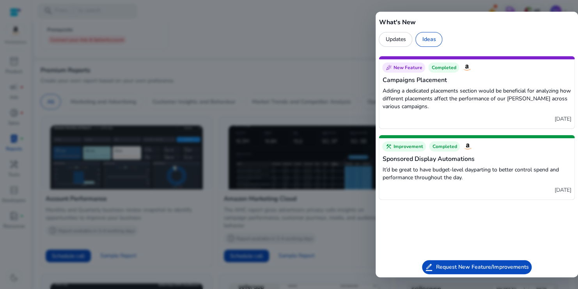
click at [321, 81] on div at bounding box center [289, 144] width 578 height 289
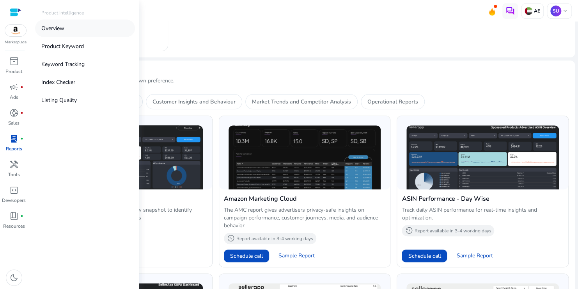
click at [50, 29] on p "Overview" at bounding box center [52, 28] width 23 height 8
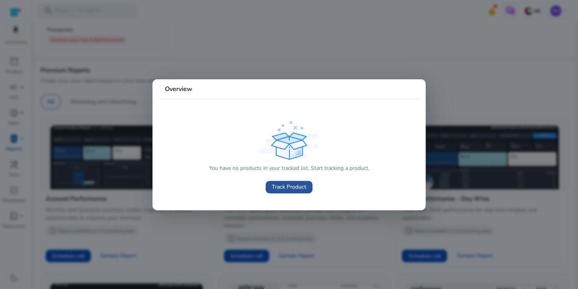
click at [286, 186] on span "Track Product" at bounding box center [289, 187] width 34 height 8
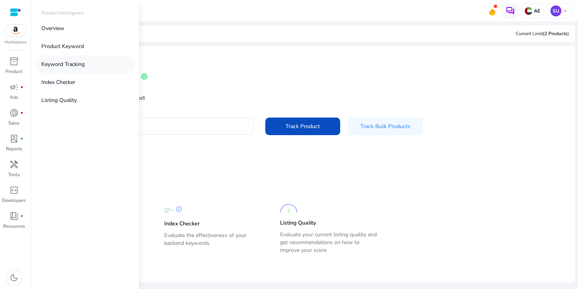
click at [60, 67] on p "Keyword Tracking" at bounding box center [62, 64] width 43 height 8
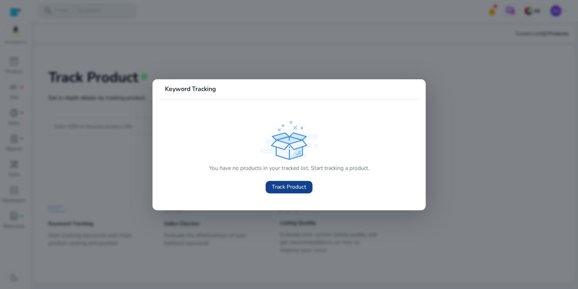
click at [300, 192] on span at bounding box center [289, 187] width 47 height 19
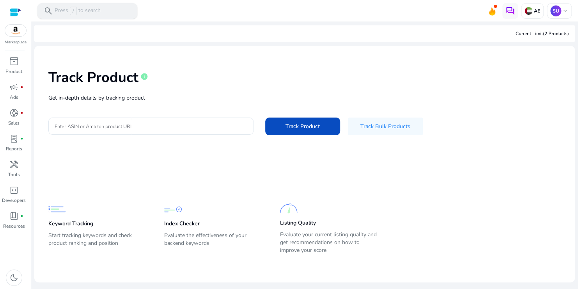
click at [70, 7] on span "/" at bounding box center [73, 11] width 7 height 9
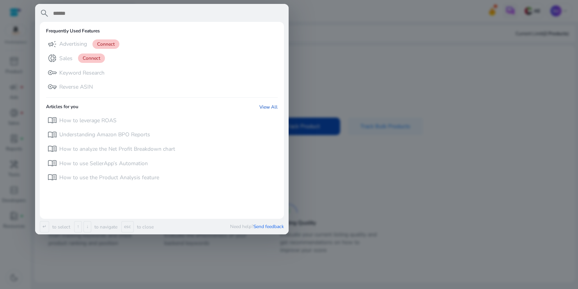
click at [314, 72] on div at bounding box center [289, 144] width 578 height 289
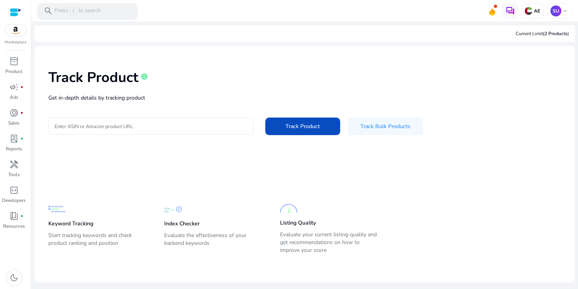
click at [76, 10] on span "/" at bounding box center [73, 11] width 7 height 9
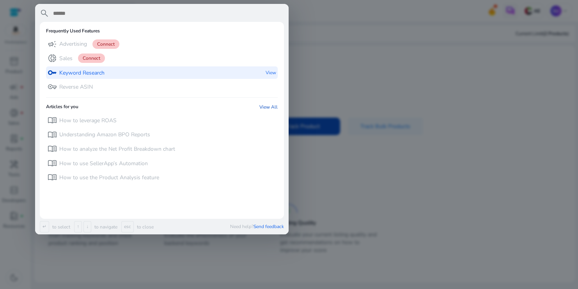
click at [93, 71] on p "Keyword Research" at bounding box center [81, 73] width 45 height 8
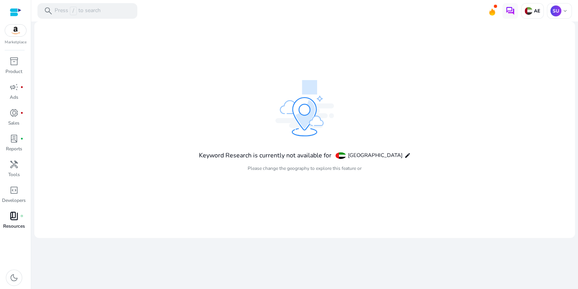
click at [18, 222] on link "book_4 fiber_manual_record Resources" at bounding box center [14, 223] width 28 height 26
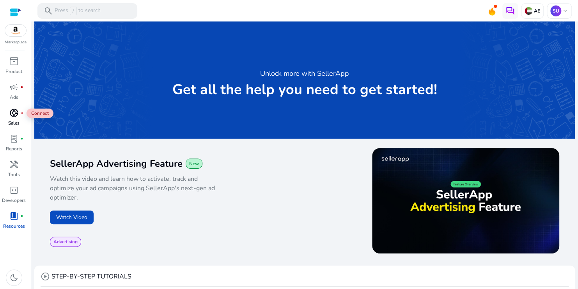
click at [15, 119] on div "donut_small fiber_manual_record" at bounding box center [14, 113] width 22 height 12
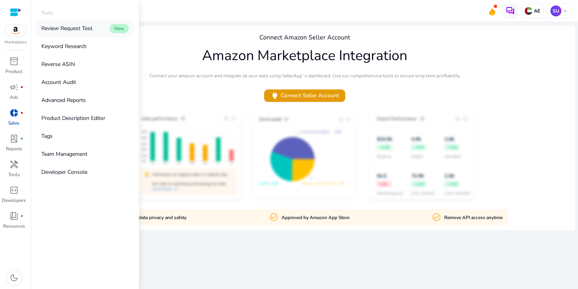
click at [72, 28] on p "Review Request Tool" at bounding box center [66, 28] width 51 height 8
click at [65, 44] on p "Keyword Research" at bounding box center [63, 46] width 45 height 8
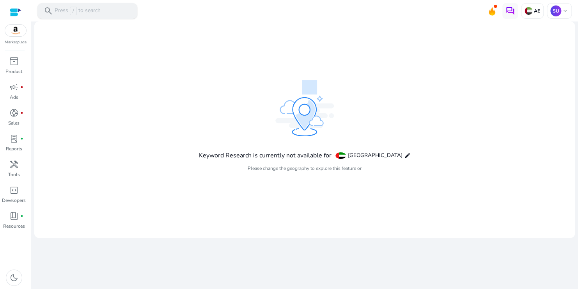
click at [76, 12] on span "/" at bounding box center [73, 11] width 7 height 9
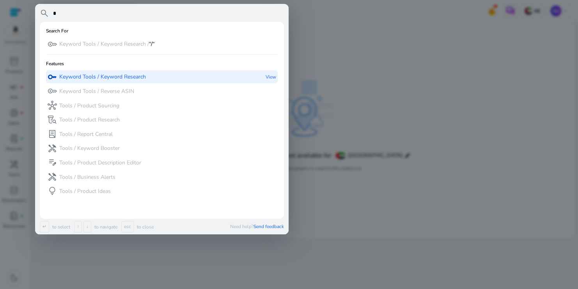
type input "*"
click at [146, 75] on p "Keyword Tools / Keyword Research" at bounding box center [102, 77] width 87 height 8
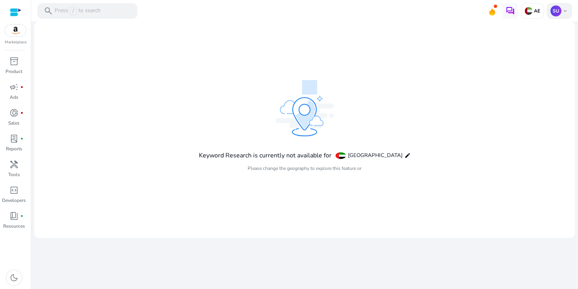
click at [558, 9] on p "SU" at bounding box center [556, 10] width 11 height 11
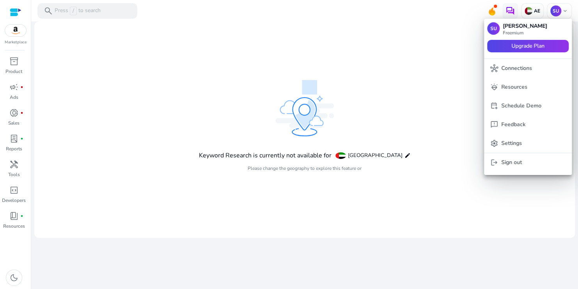
click at [426, 106] on div at bounding box center [289, 144] width 578 height 289
